Goal: Check status

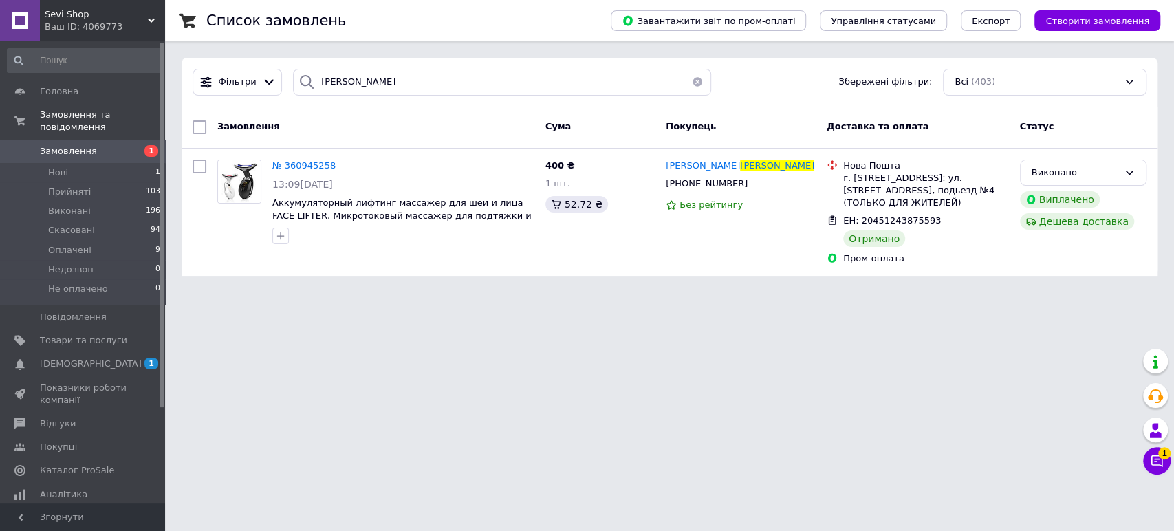
click at [51, 140] on link "Замовлення 1" at bounding box center [84, 151] width 169 height 23
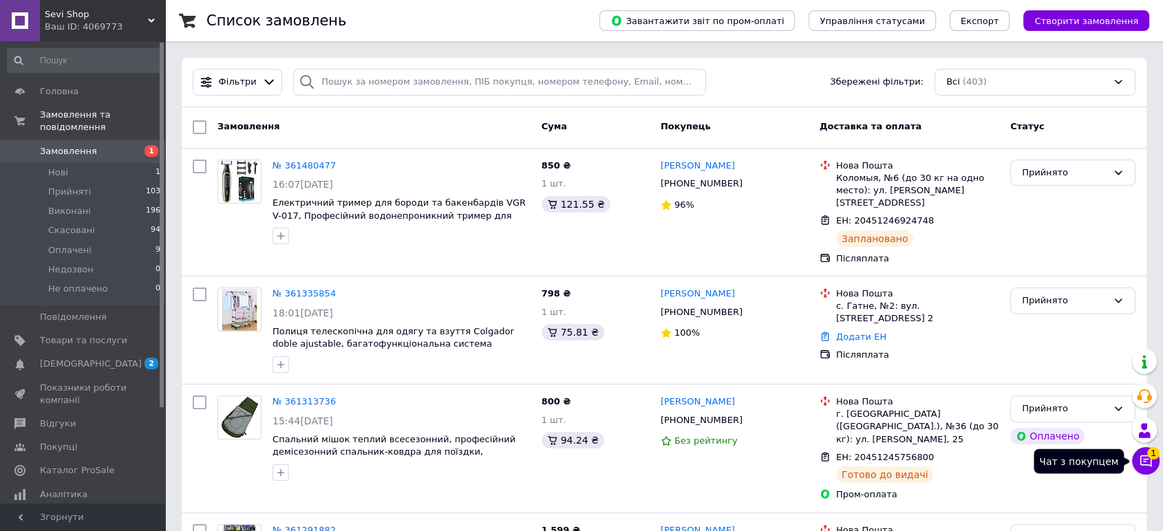
click at [1149, 458] on span "1" at bounding box center [1153, 453] width 12 height 12
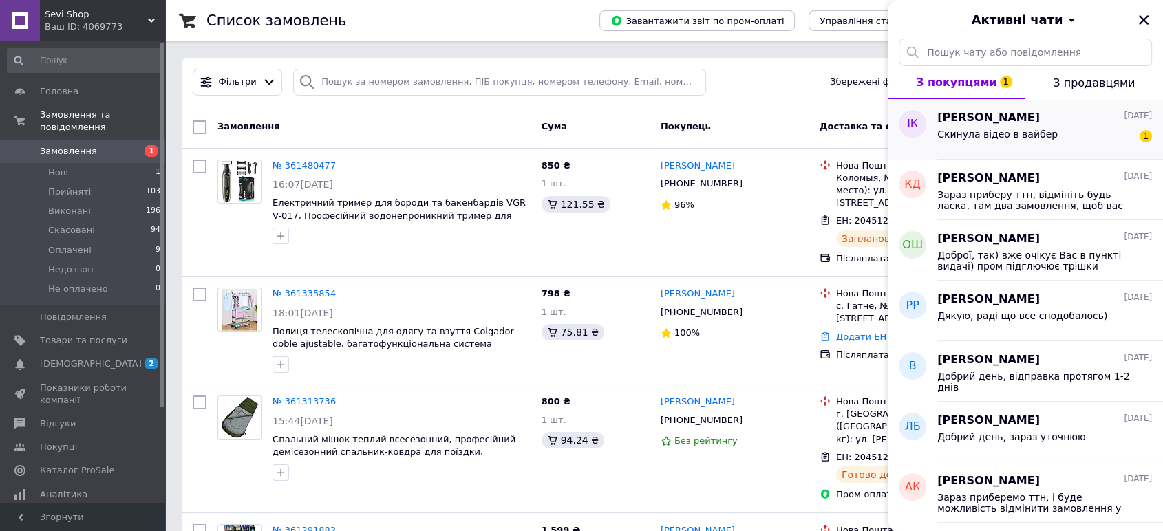
click at [1096, 133] on div "Скинула відео в вайбер 1" at bounding box center [1044, 137] width 215 height 22
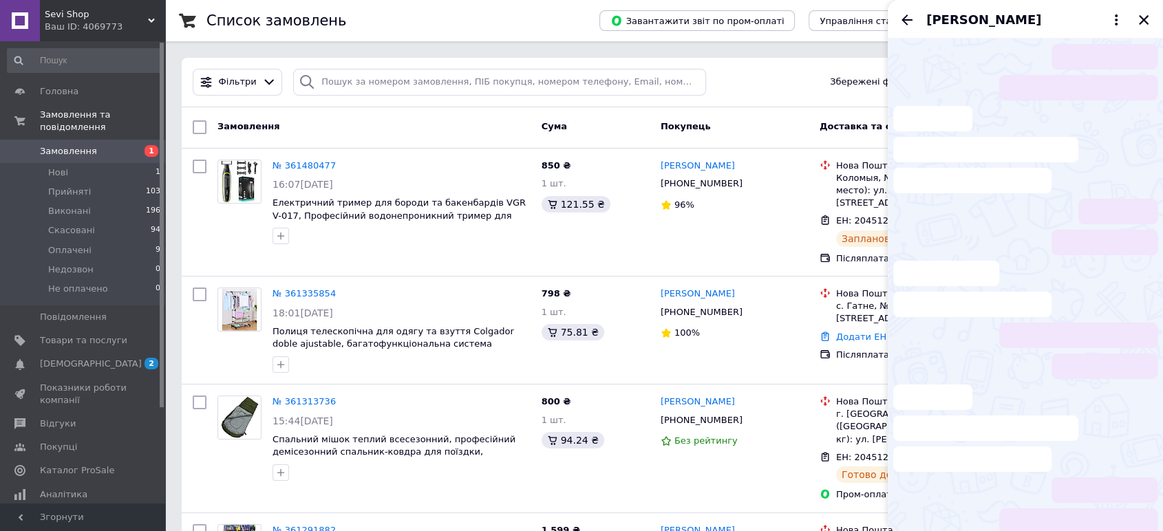
scroll to position [371, 0]
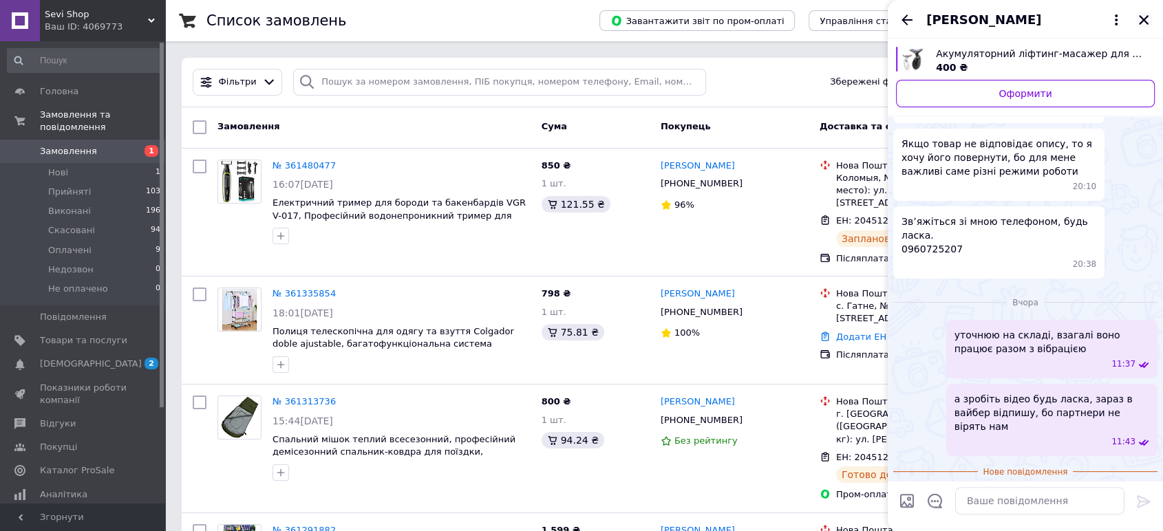
click at [1140, 25] on icon "Закрити" at bounding box center [1143, 20] width 12 height 12
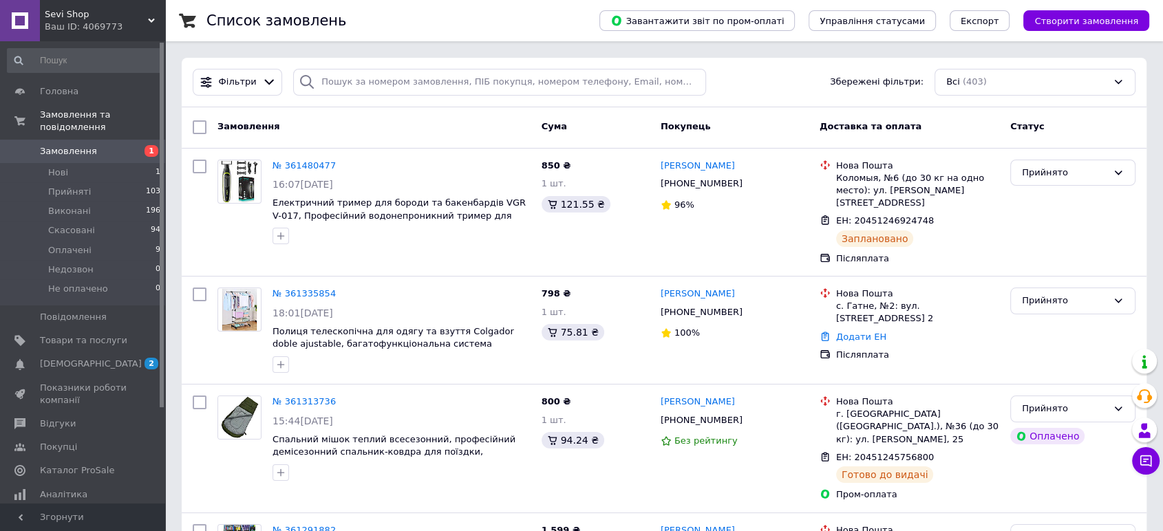
click at [139, 6] on div "Sevi Shop Ваш ID: 4069773" at bounding box center [102, 20] width 125 height 41
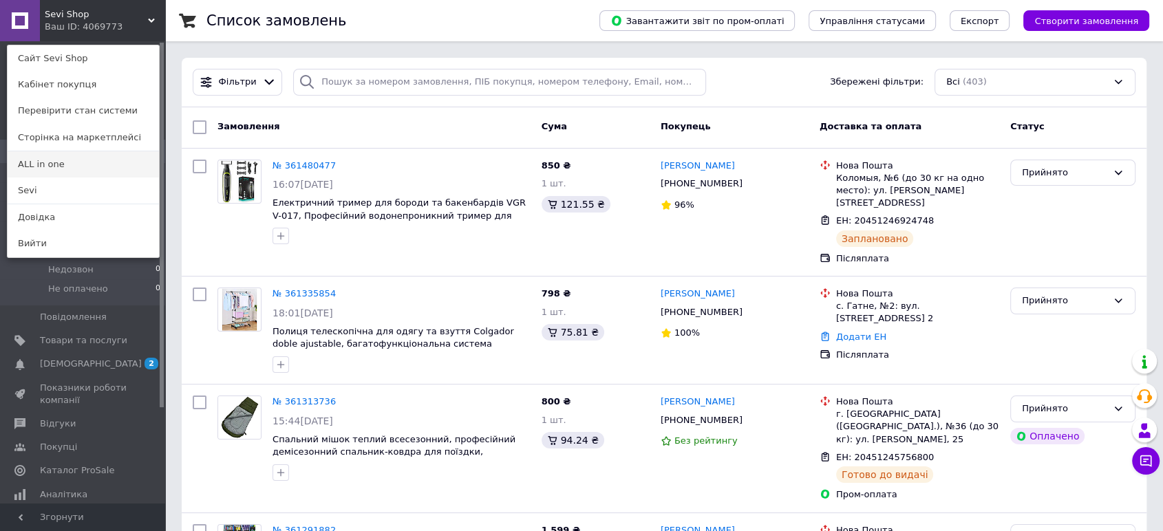
click at [69, 164] on link "ALL in one" at bounding box center [83, 164] width 151 height 26
